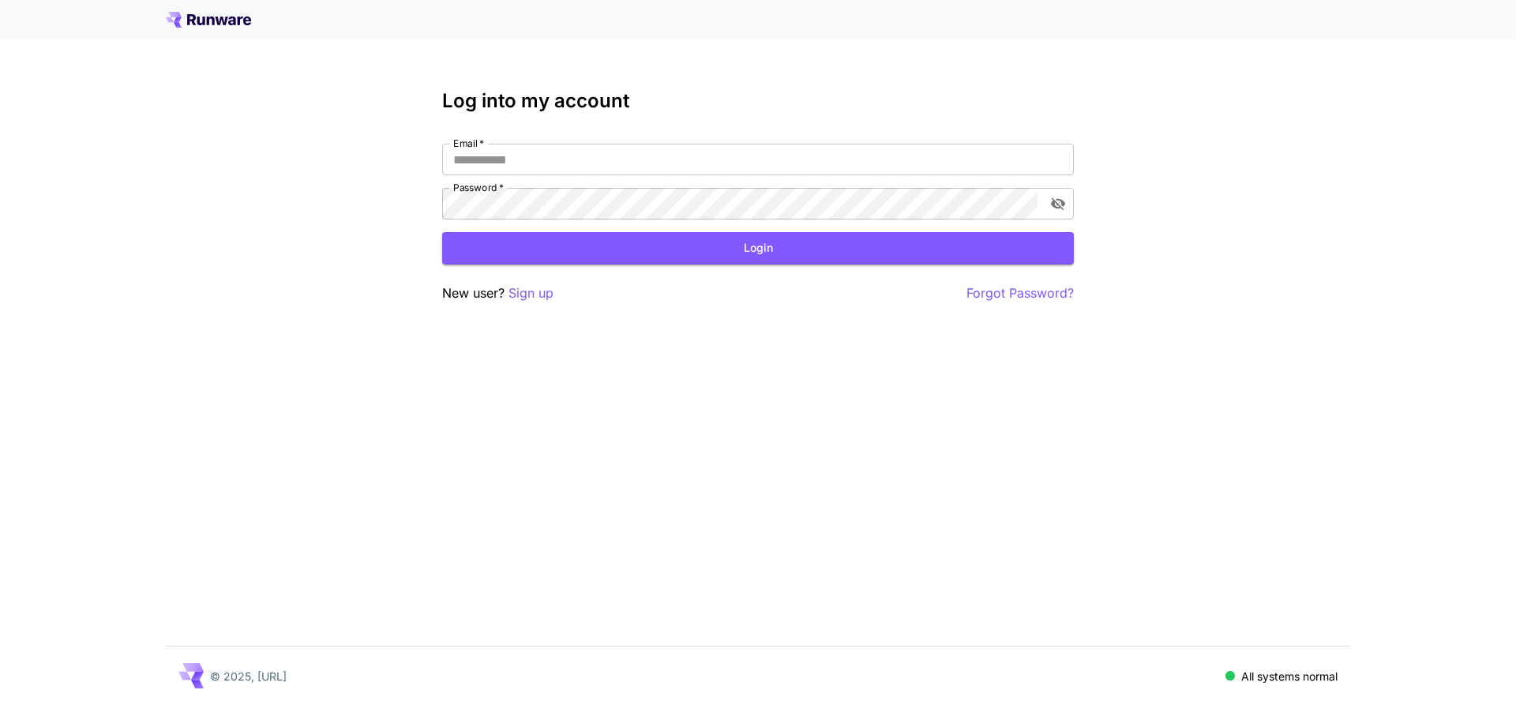
drag, startPoint x: 497, startPoint y: 156, endPoint x: 573, endPoint y: 175, distance: 78.1
click at [497, 156] on input "Email   *" at bounding box center [758, 160] width 632 height 32
type input "**********"
click at [576, 256] on button "Login" at bounding box center [758, 248] width 632 height 32
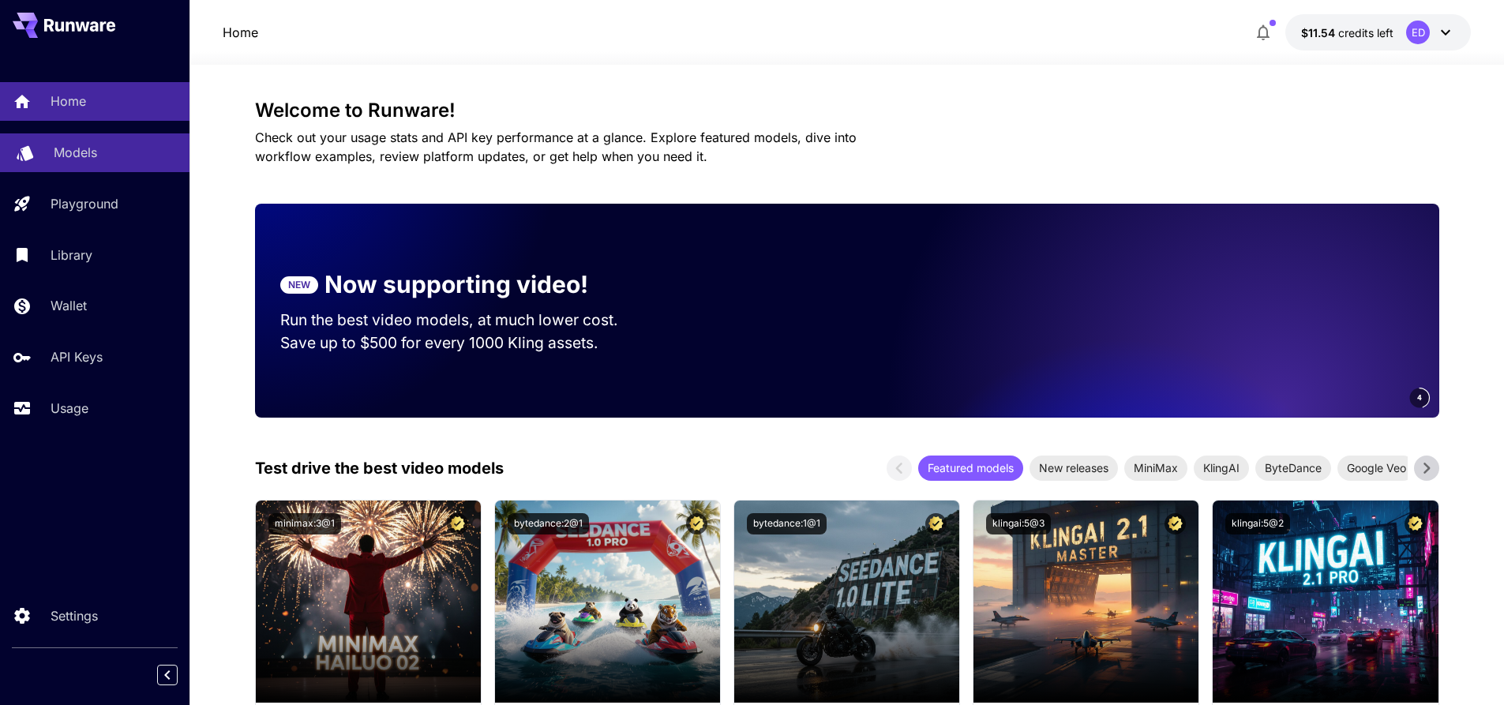
click at [70, 154] on p "Models" at bounding box center [75, 152] width 43 height 19
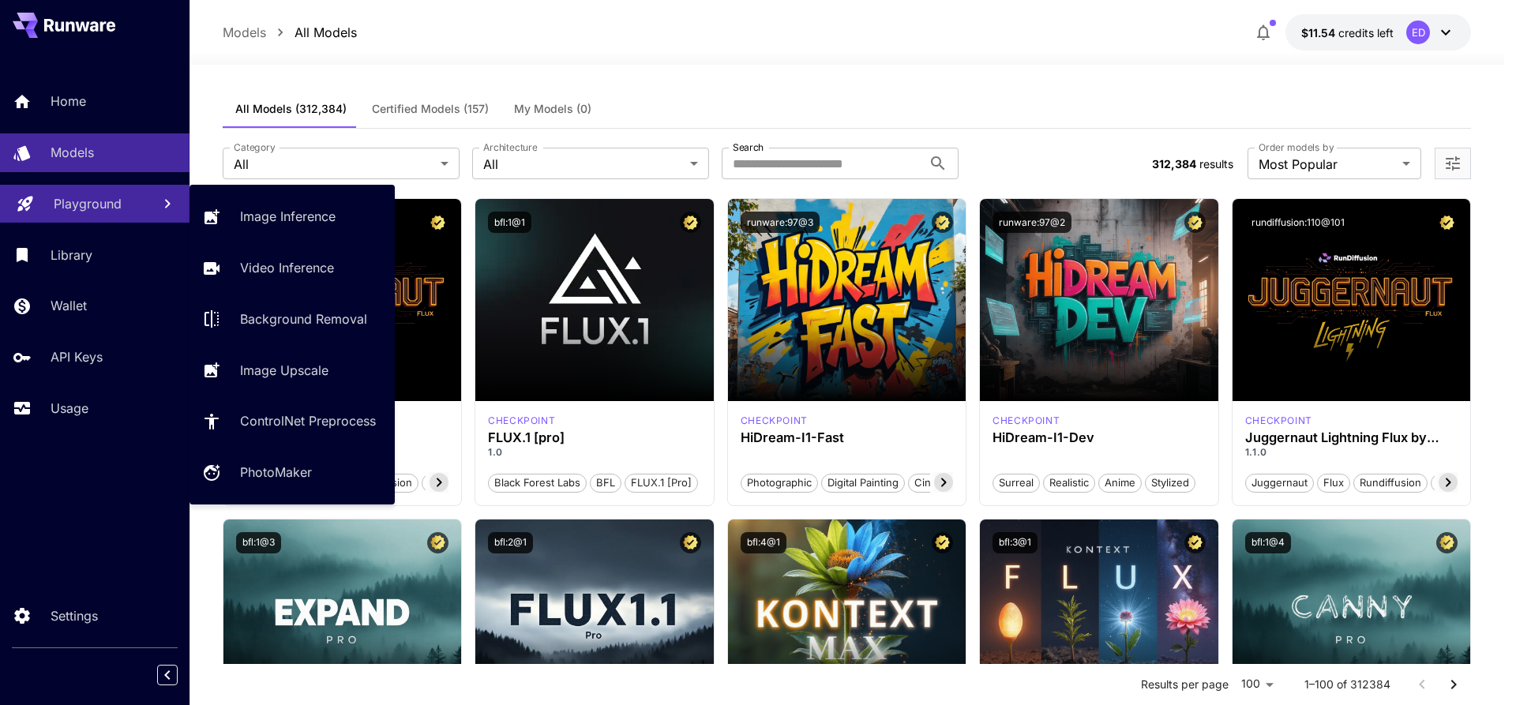
click at [105, 213] on link "Playground" at bounding box center [94, 204] width 189 height 39
